Goal: Transaction & Acquisition: Download file/media

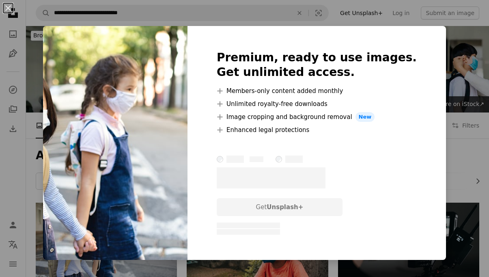
scroll to position [121, 0]
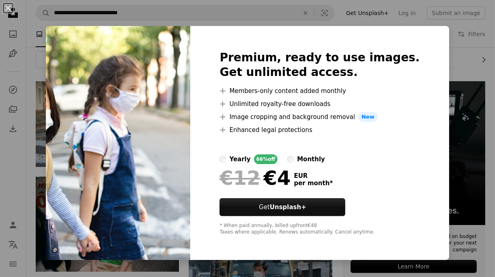
click at [50, 98] on div "An X shape Premium, ready to use images. Get unlimited access. A plus sign Memb…" at bounding box center [247, 138] width 495 height 277
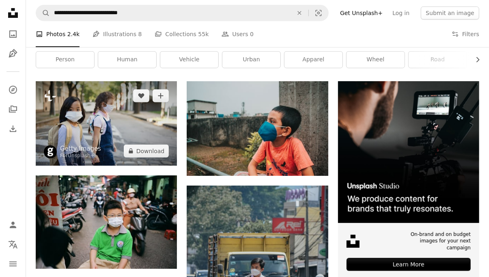
click at [81, 104] on img at bounding box center [106, 123] width 141 height 84
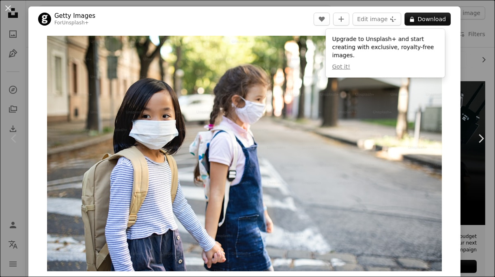
click at [464, 70] on div "An X shape Chevron left Chevron right Getty Images For Unsplash+ A heart A plus…" at bounding box center [247, 138] width 495 height 277
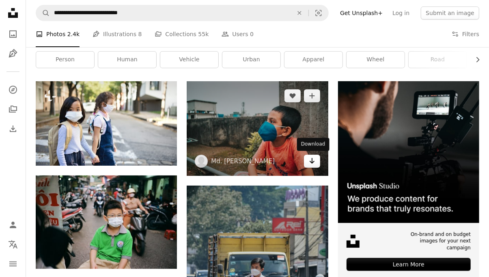
click at [309, 159] on icon "Arrow pointing down" at bounding box center [312, 161] width 6 height 10
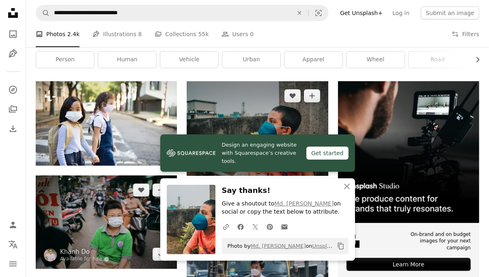
scroll to position [243, 0]
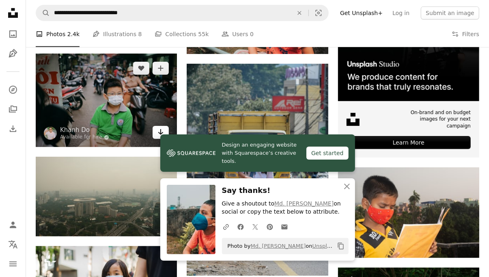
click at [160, 134] on icon "Arrow pointing down" at bounding box center [160, 132] width 6 height 10
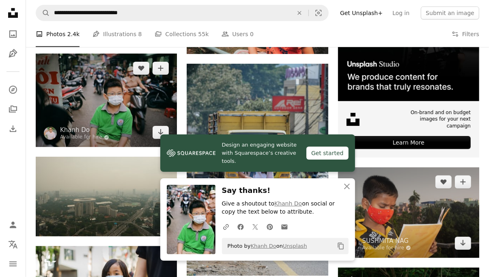
scroll to position [365, 0]
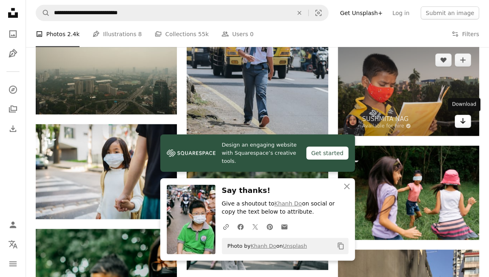
click at [459, 120] on link "Arrow pointing down" at bounding box center [463, 121] width 16 height 13
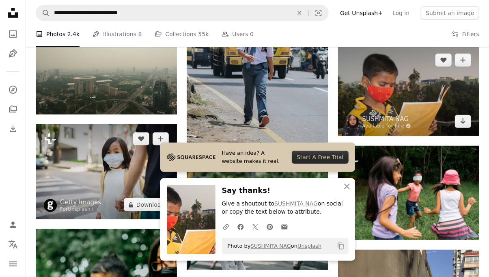
scroll to position [486, 0]
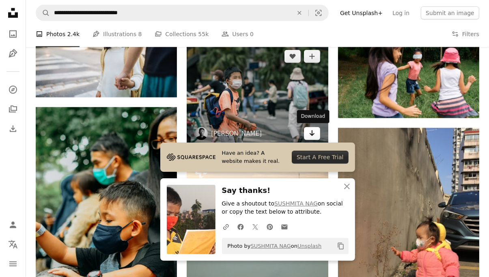
click at [312, 132] on icon "Download" at bounding box center [311, 133] width 5 height 6
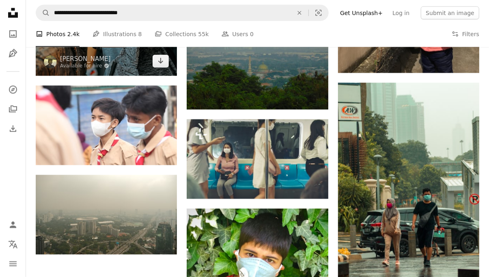
scroll to position [608, 0]
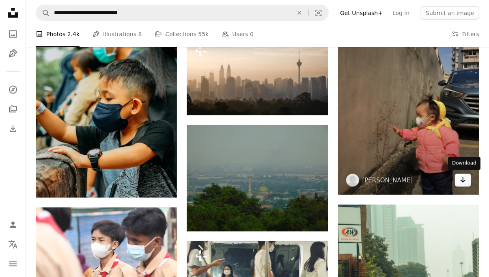
click at [464, 178] on icon "Arrow pointing down" at bounding box center [463, 180] width 6 height 10
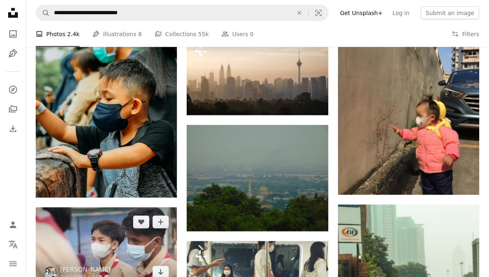
scroll to position [730, 0]
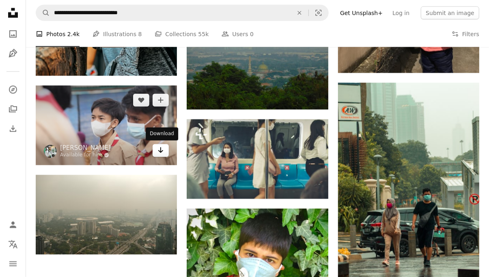
click at [166, 151] on link "Arrow pointing down" at bounding box center [161, 150] width 16 height 13
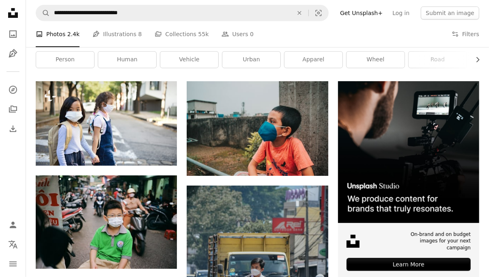
scroll to position [0, 0]
